Goal: Information Seeking & Learning: Understand process/instructions

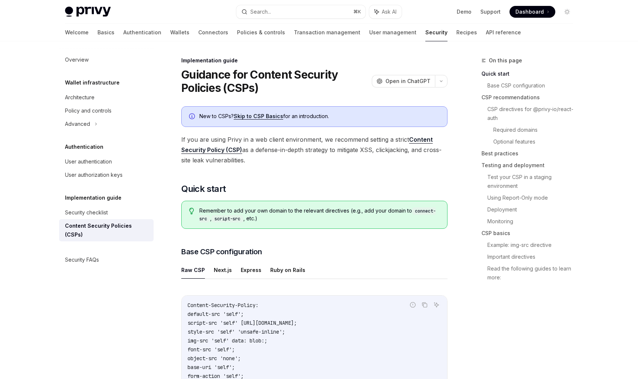
click at [325, 149] on span "If you are using Privy in a web client environment, we recommend setting a stri…" at bounding box center [314, 149] width 266 height 31
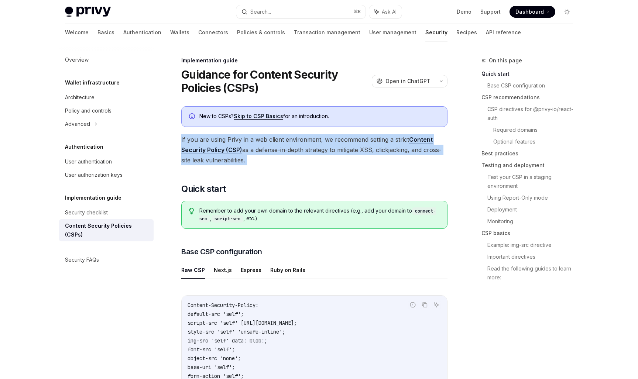
click at [325, 149] on span "If you are using Privy in a web client environment, we recommend setting a stri…" at bounding box center [314, 149] width 266 height 31
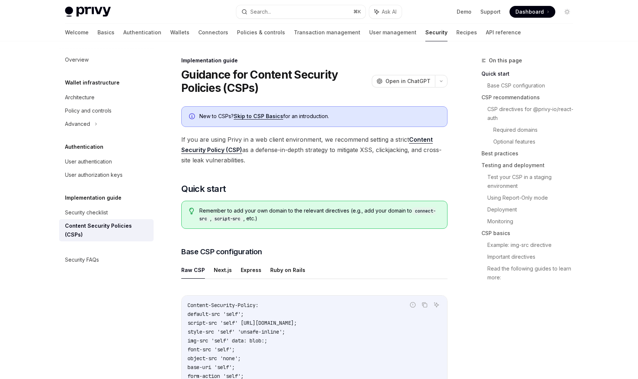
click at [325, 149] on span "If you are using Privy in a web client environment, we recommend setting a stri…" at bounding box center [314, 149] width 266 height 31
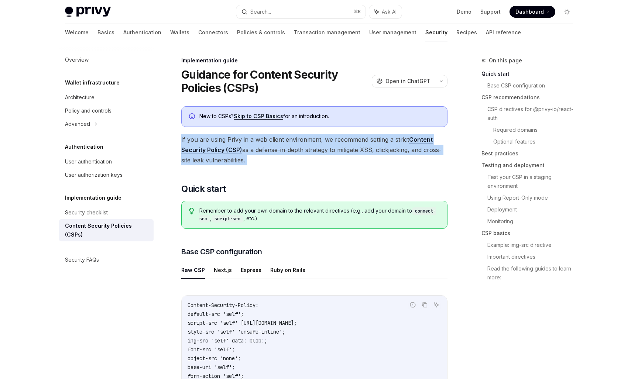
click at [325, 149] on span "If you are using Privy in a web client environment, we recommend setting a stri…" at bounding box center [314, 149] width 266 height 31
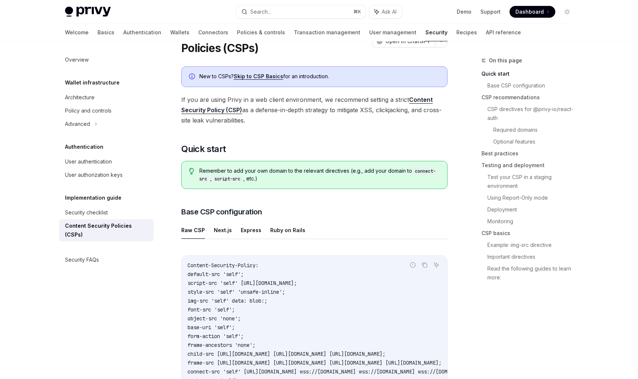
scroll to position [42, 0]
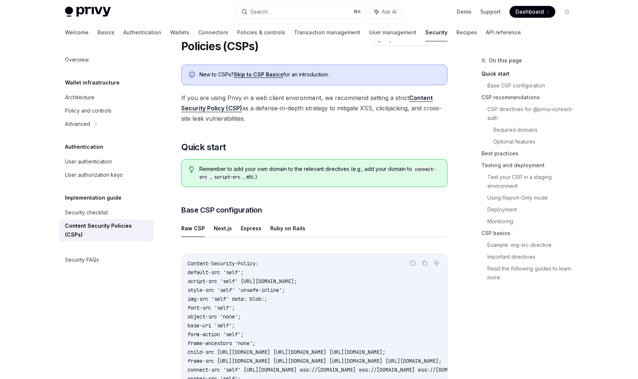
click at [299, 170] on span "Remember to add your own domain to the relevant directives (e.g., add your doma…" at bounding box center [319, 174] width 241 height 16
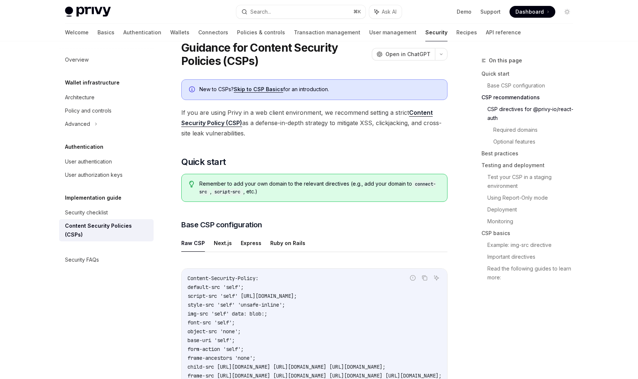
scroll to position [0, 0]
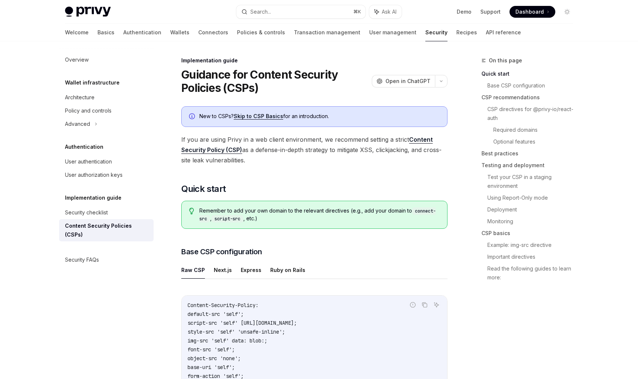
click at [305, 141] on span "If you are using Privy in a web client environment, we recommend setting a stri…" at bounding box center [314, 149] width 266 height 31
click at [269, 116] on link "Skip to CSP Basics" at bounding box center [259, 116] width 50 height 7
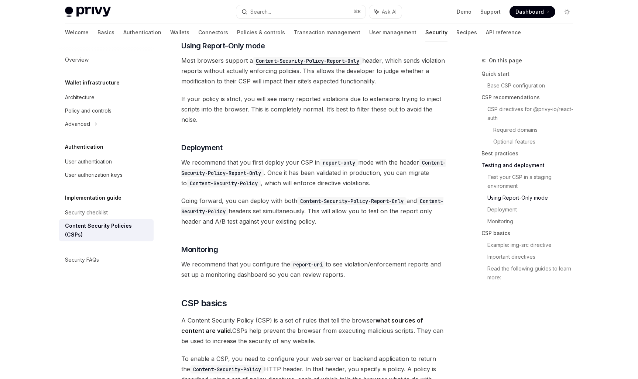
scroll to position [1563, 0]
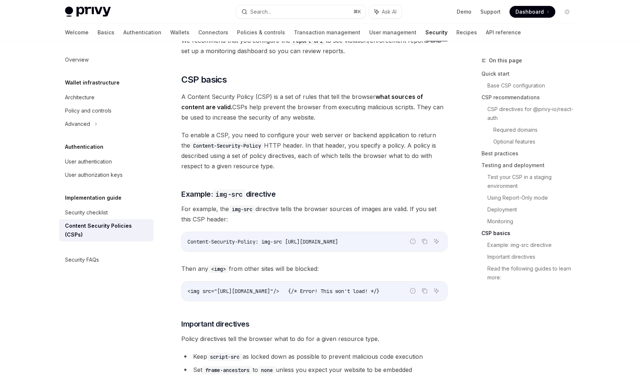
click at [320, 92] on span "A Content Security Policy (CSP) is a set of rules that tell the browser what so…" at bounding box center [314, 107] width 266 height 31
click at [314, 92] on span "A Content Security Policy (CSP) is a set of rules that tell the browser what so…" at bounding box center [314, 107] width 266 height 31
click at [319, 130] on span "To enable a CSP, you need to configure your web server or backend application t…" at bounding box center [314, 150] width 266 height 41
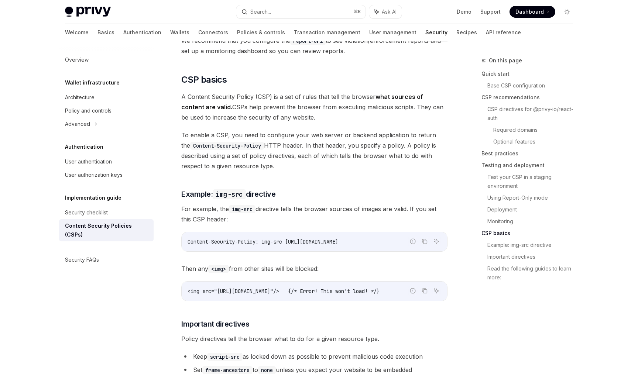
click at [319, 130] on span "To enable a CSP, you need to configure your web server or backend application t…" at bounding box center [314, 150] width 266 height 41
click at [286, 204] on span "For example, the img-src directive tells the browser sources of images are vali…" at bounding box center [314, 214] width 266 height 21
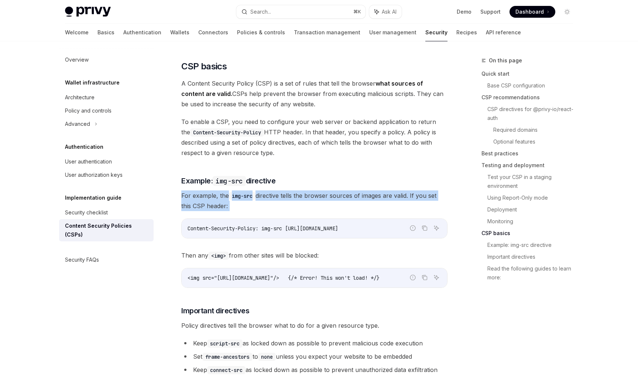
scroll to position [1581, 0]
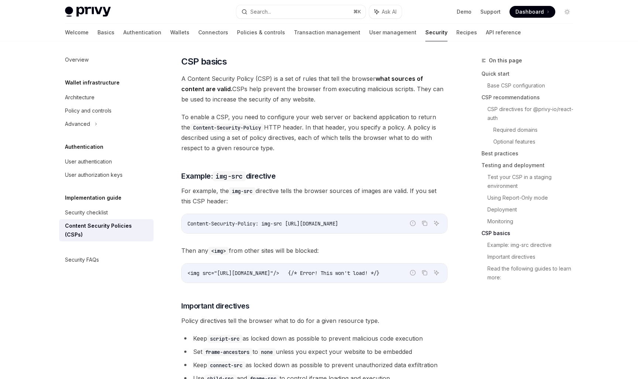
click at [313, 186] on span "For example, the img-src directive tells the browser sources of images are vali…" at bounding box center [314, 196] width 266 height 21
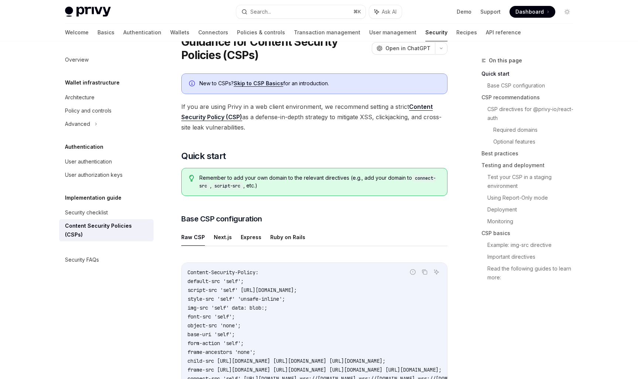
scroll to position [34, 0]
click at [297, 178] on span "Remember to add your own domain to the relevant directives (e.g., add your doma…" at bounding box center [319, 182] width 241 height 16
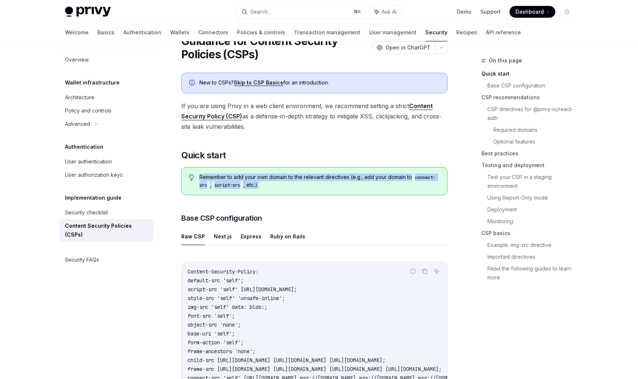
click at [297, 178] on span "Remember to add your own domain to the relevant directives (e.g., add your doma…" at bounding box center [319, 182] width 241 height 16
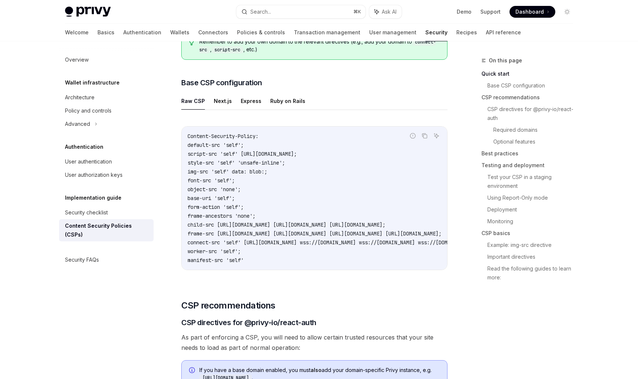
scroll to position [177, 0]
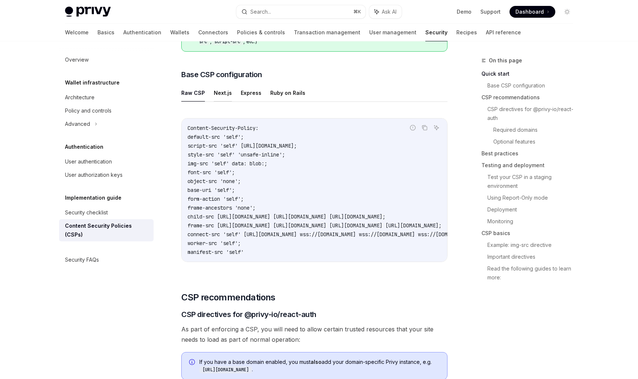
click at [222, 93] on button "Next.js" at bounding box center [223, 92] width 18 height 17
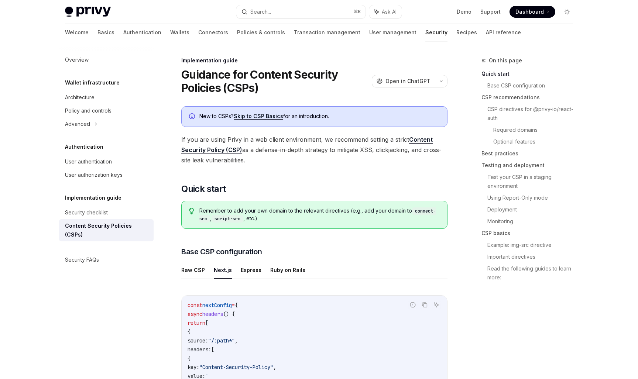
click at [301, 137] on span "If you are using Privy in a web client environment, we recommend setting a stri…" at bounding box center [314, 149] width 266 height 31
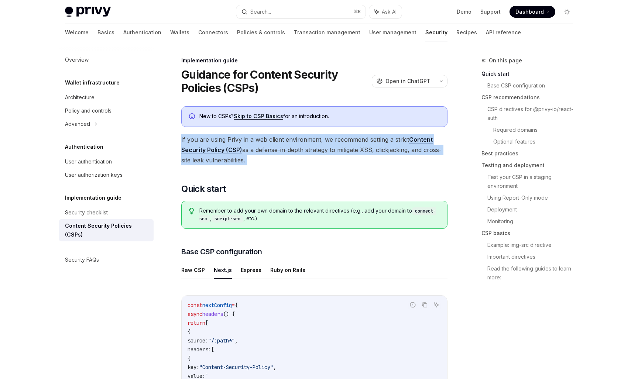
click at [322, 149] on span "If you are using Privy in a web client environment, we recommend setting a stri…" at bounding box center [314, 149] width 266 height 31
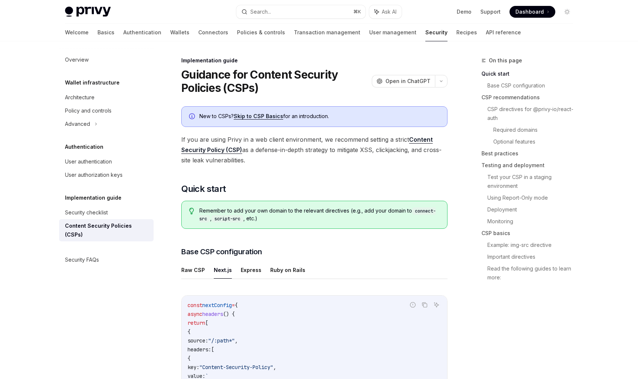
click at [322, 149] on span "If you are using Privy in a web client environment, we recommend setting a stri…" at bounding box center [314, 149] width 266 height 31
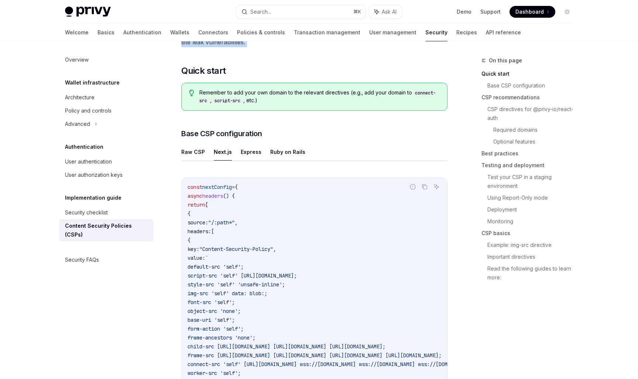
scroll to position [144, 0]
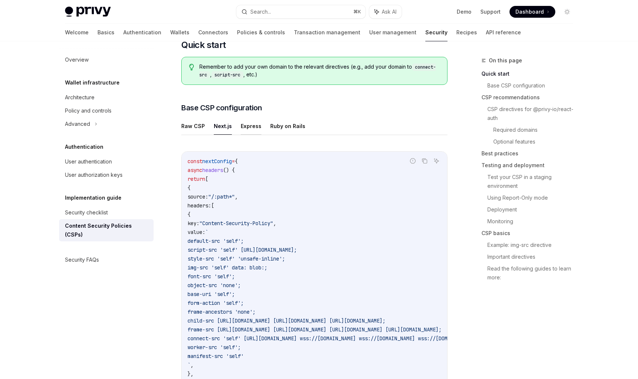
click at [248, 127] on button "Express" at bounding box center [251, 125] width 21 height 17
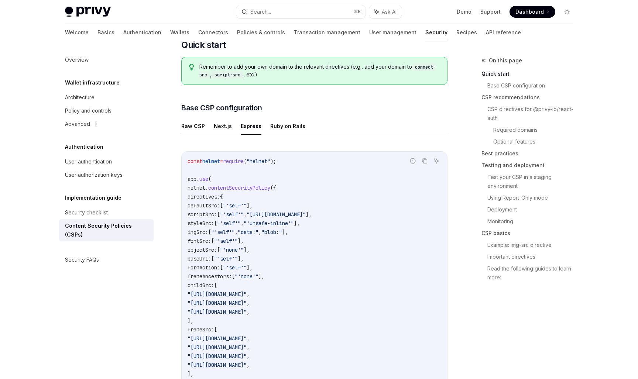
type textarea "*"
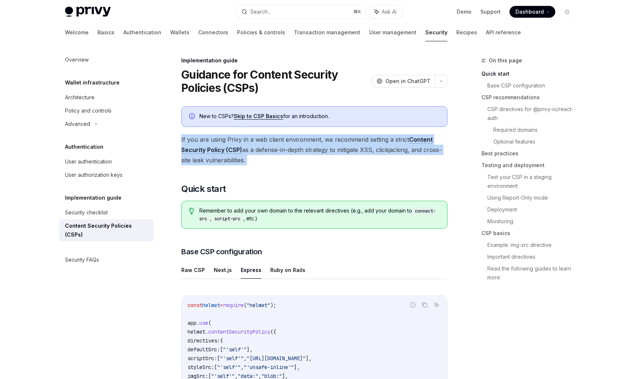
click at [331, 158] on span "If you are using Privy in a web client environment, we recommend setting a stri…" at bounding box center [314, 149] width 266 height 31
click at [317, 151] on span "If you are using Privy in a web client environment, we recommend setting a stri…" at bounding box center [314, 149] width 266 height 31
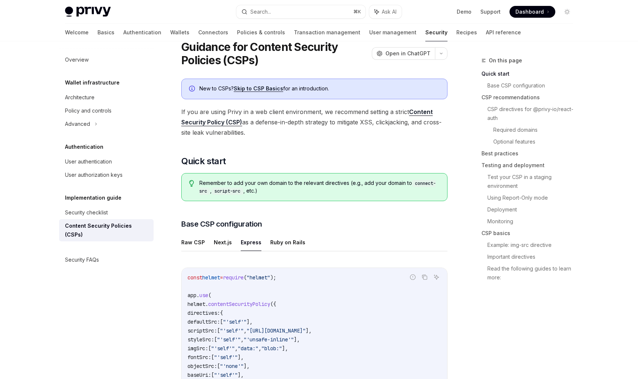
scroll to position [30, 0]
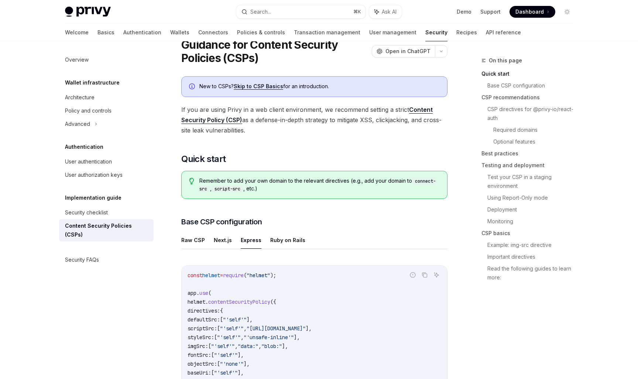
click at [296, 181] on span "Remember to add your own domain to the relevant directives (e.g., add your doma…" at bounding box center [319, 185] width 241 height 16
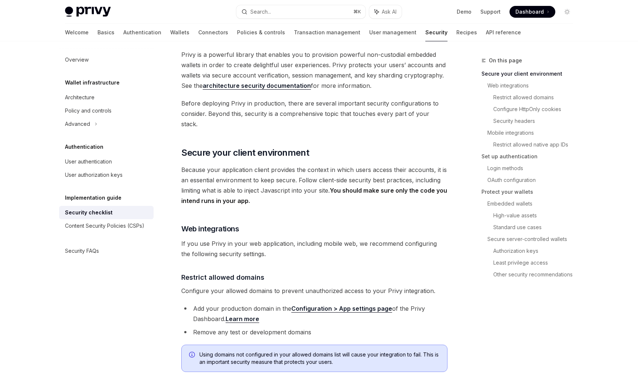
scroll to position [51, 0]
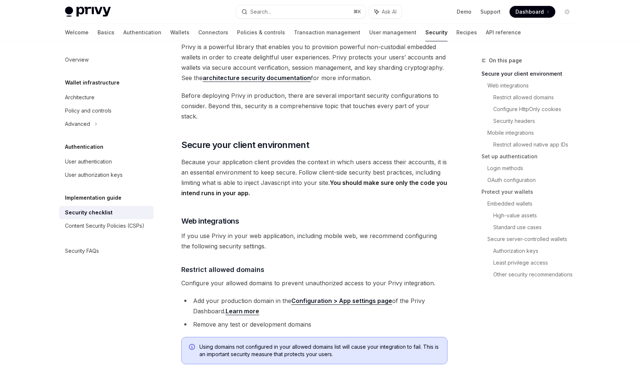
click at [309, 99] on span "Before deploying Privy in production, there are several important security conf…" at bounding box center [314, 106] width 266 height 31
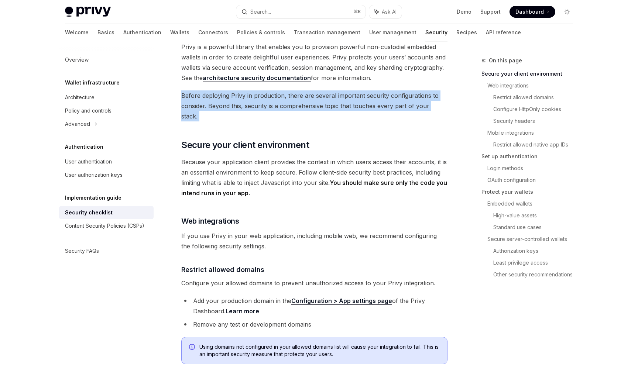
click at [309, 99] on span "Before deploying Privy in production, there are several important security conf…" at bounding box center [314, 106] width 266 height 31
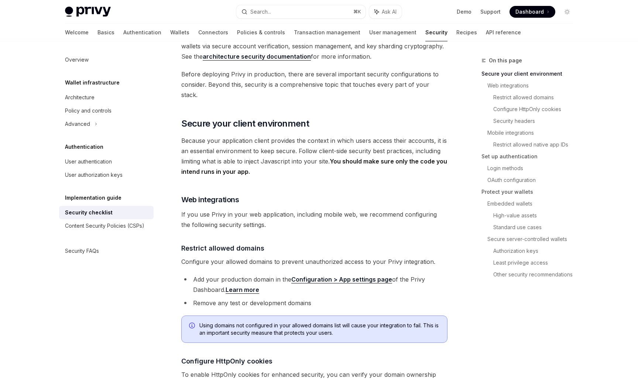
scroll to position [76, 0]
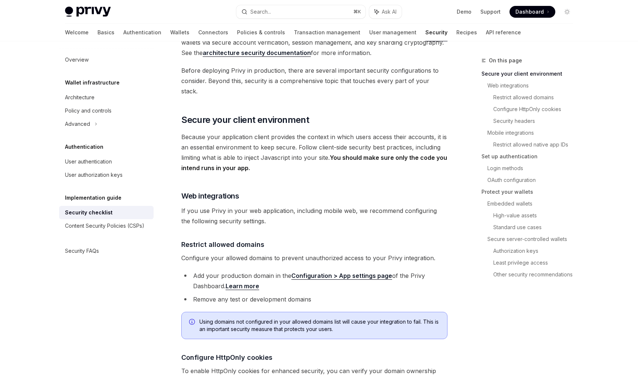
click at [312, 114] on h2 "​ Secure your client environment" at bounding box center [314, 120] width 266 height 12
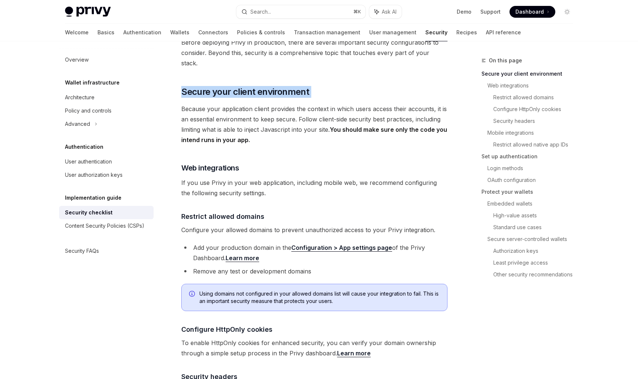
scroll to position [106, 0]
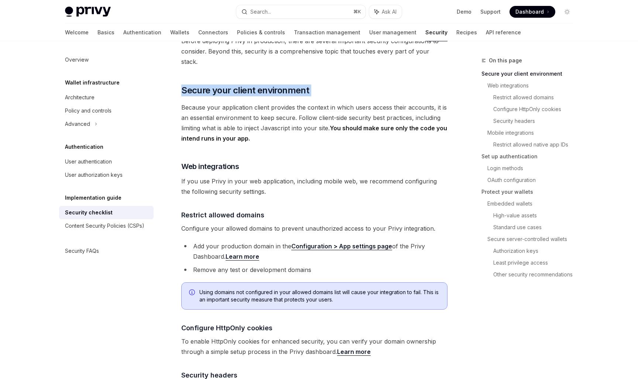
click at [312, 110] on span "Because your application client provides the context in which users access thei…" at bounding box center [314, 122] width 266 height 41
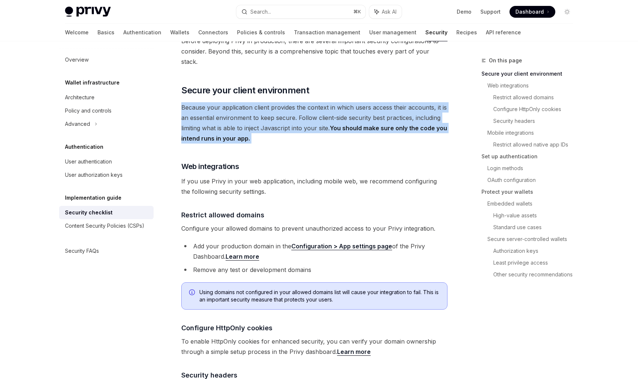
click at [312, 110] on span "Because your application client provides the context in which users access thei…" at bounding box center [314, 122] width 266 height 41
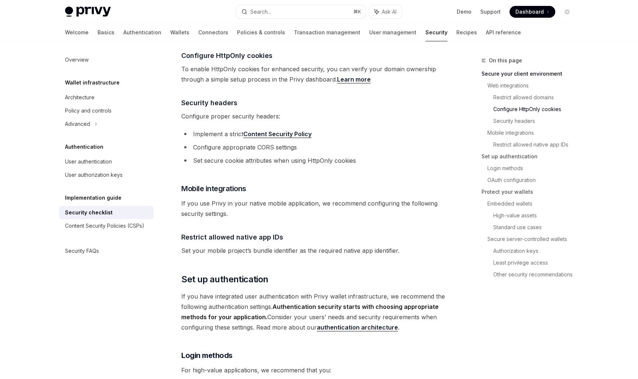
scroll to position [365, 0]
